Goal: Transaction & Acquisition: Book appointment/travel/reservation

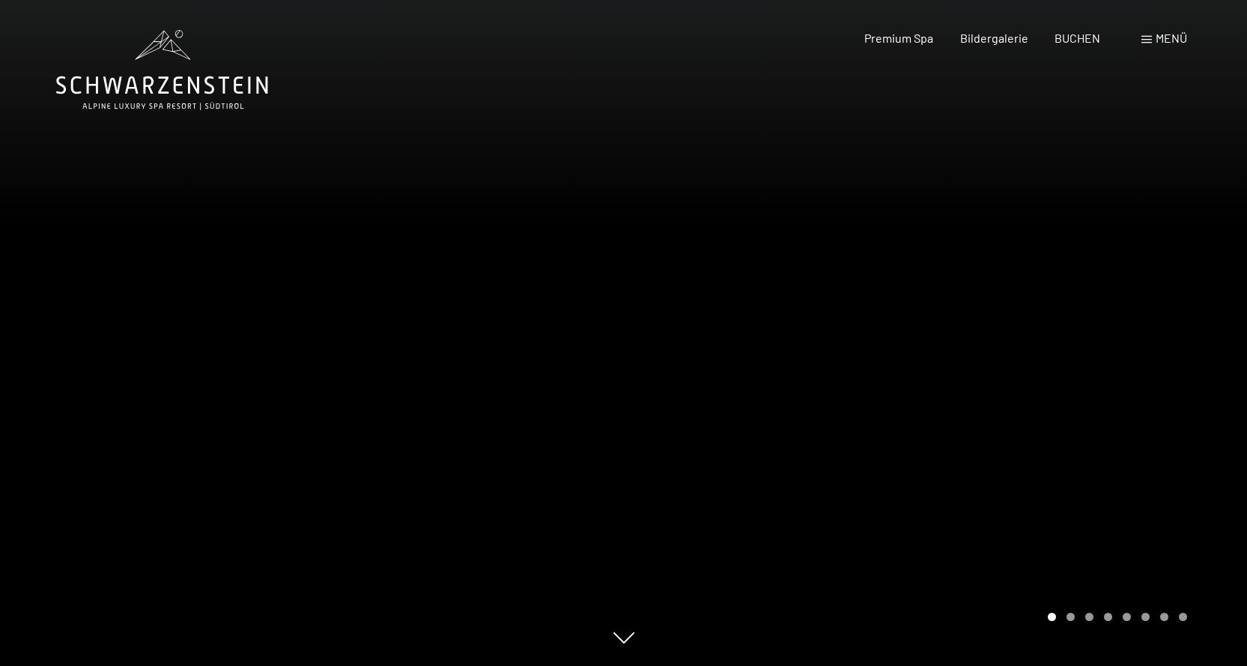
click at [1170, 37] on span "Menü" at bounding box center [1171, 38] width 31 height 14
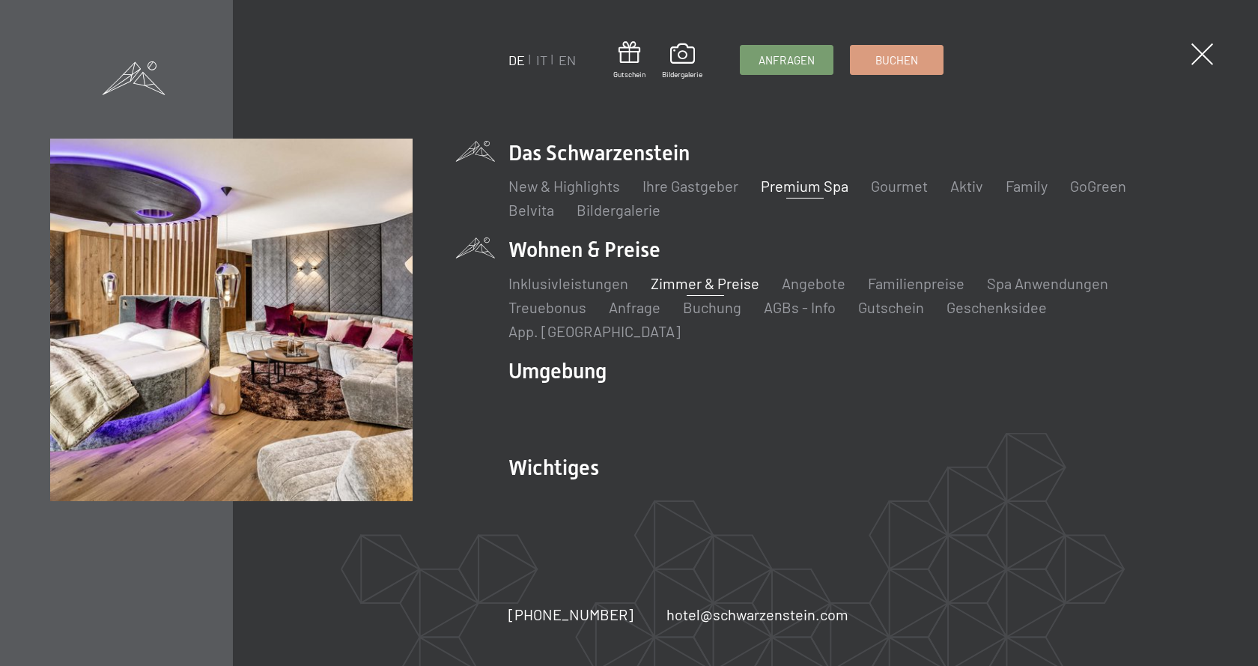
click at [703, 292] on link "Zimmer & Preise" at bounding box center [705, 283] width 109 height 18
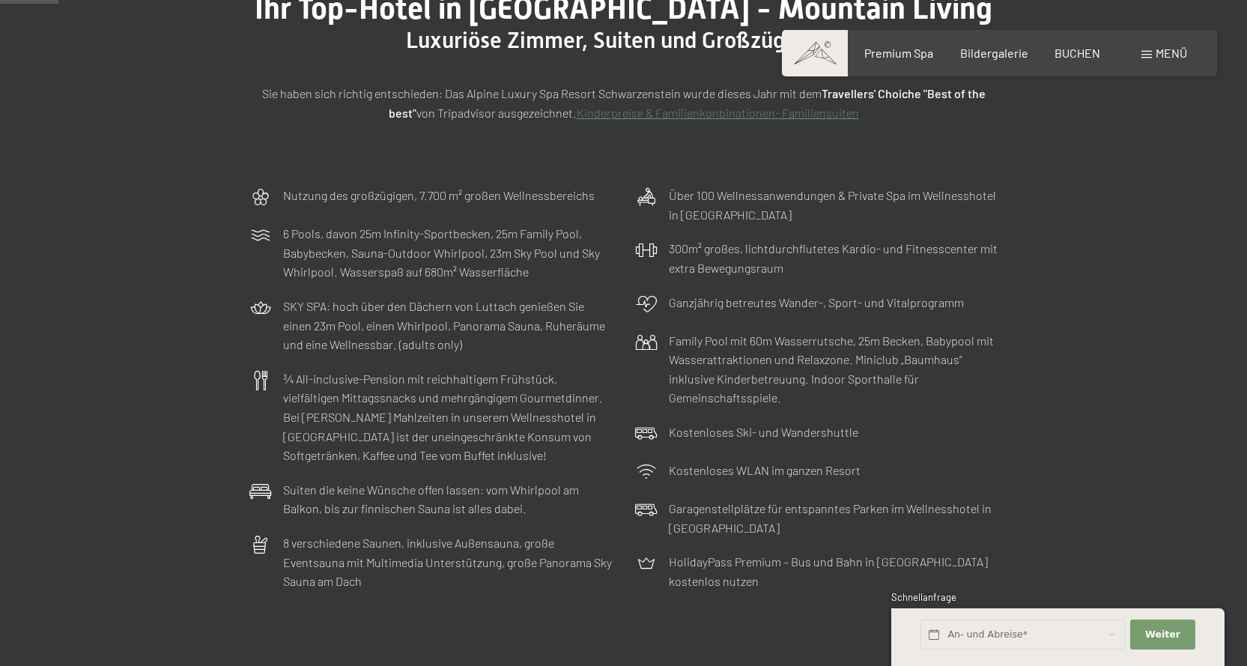
scroll to position [225, 0]
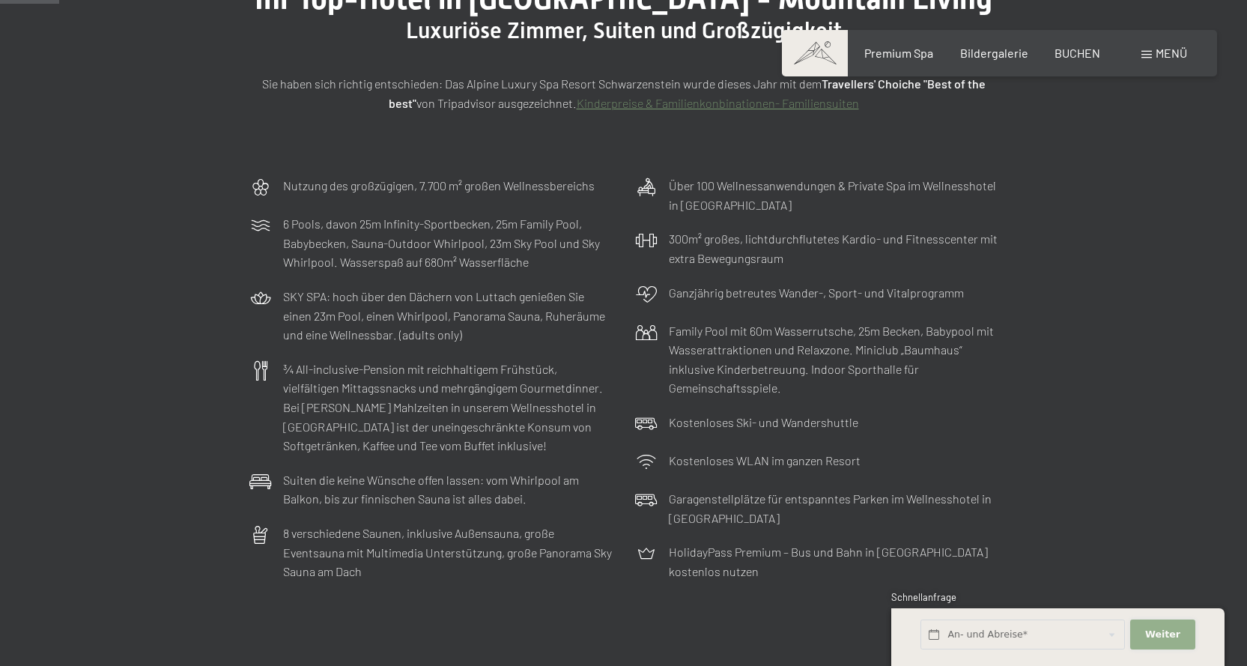
click at [1172, 640] on span "Weiter" at bounding box center [1162, 634] width 35 height 13
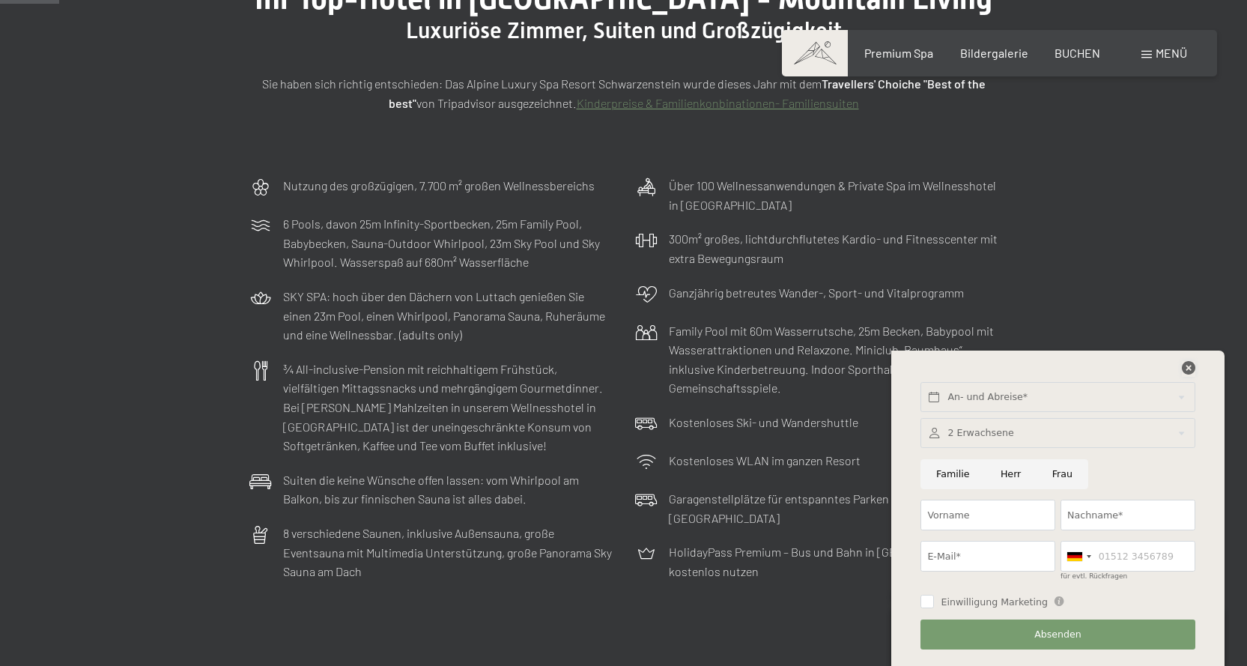
click at [1184, 368] on icon at bounding box center [1188, 367] width 13 height 13
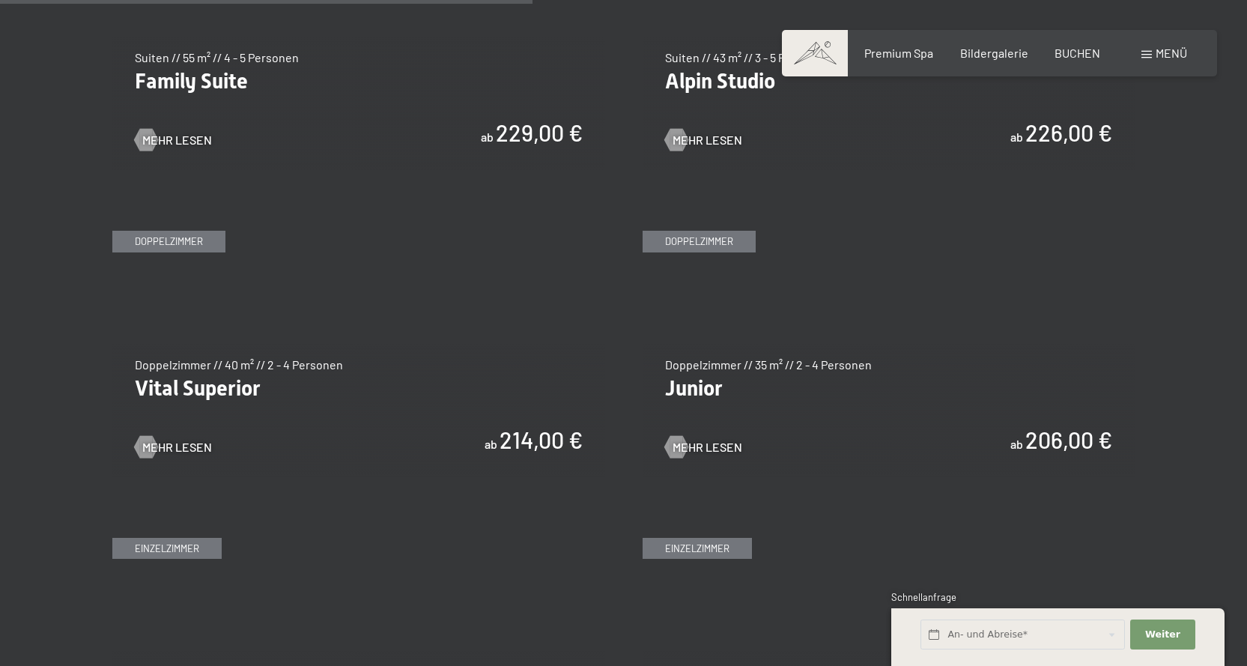
scroll to position [2022, 0]
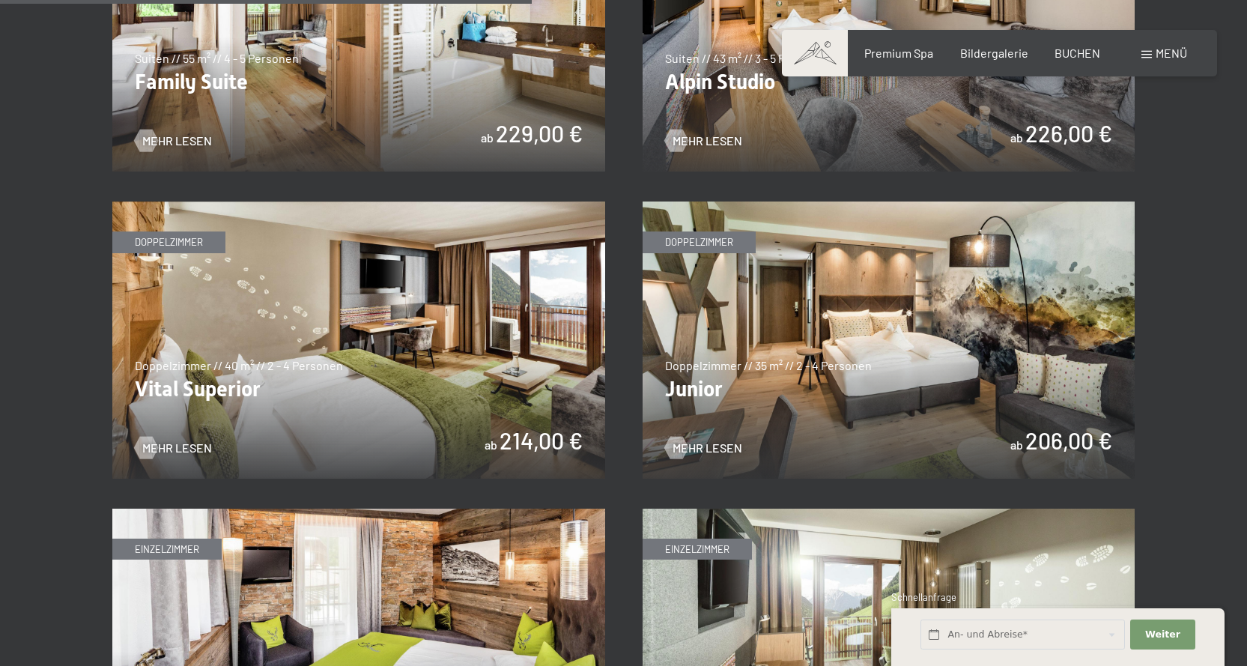
click at [1049, 435] on img at bounding box center [889, 339] width 493 height 277
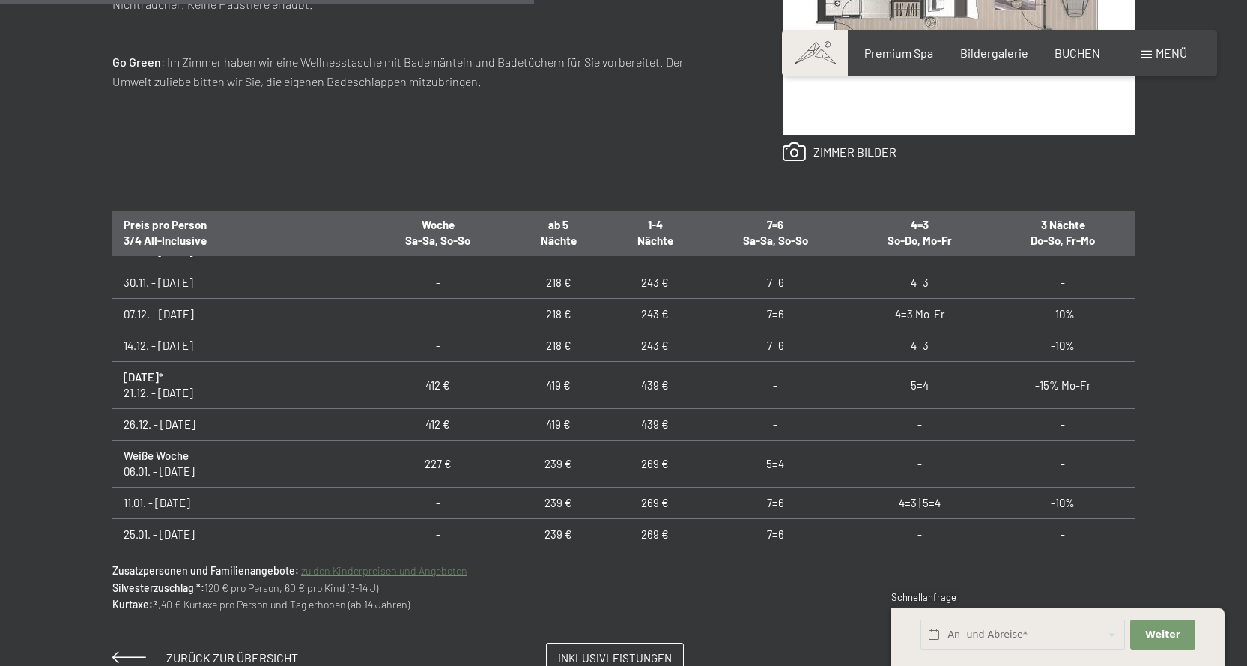
scroll to position [300, 0]
